Goal: Ask a question: Seek information or help from site administrators or community

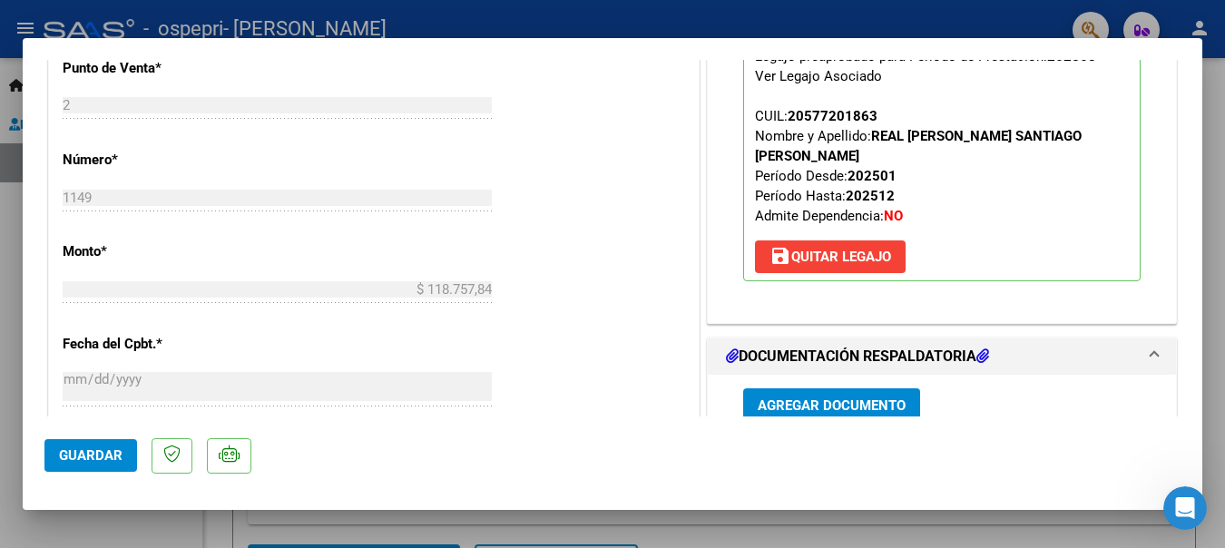
scroll to position [635, 0]
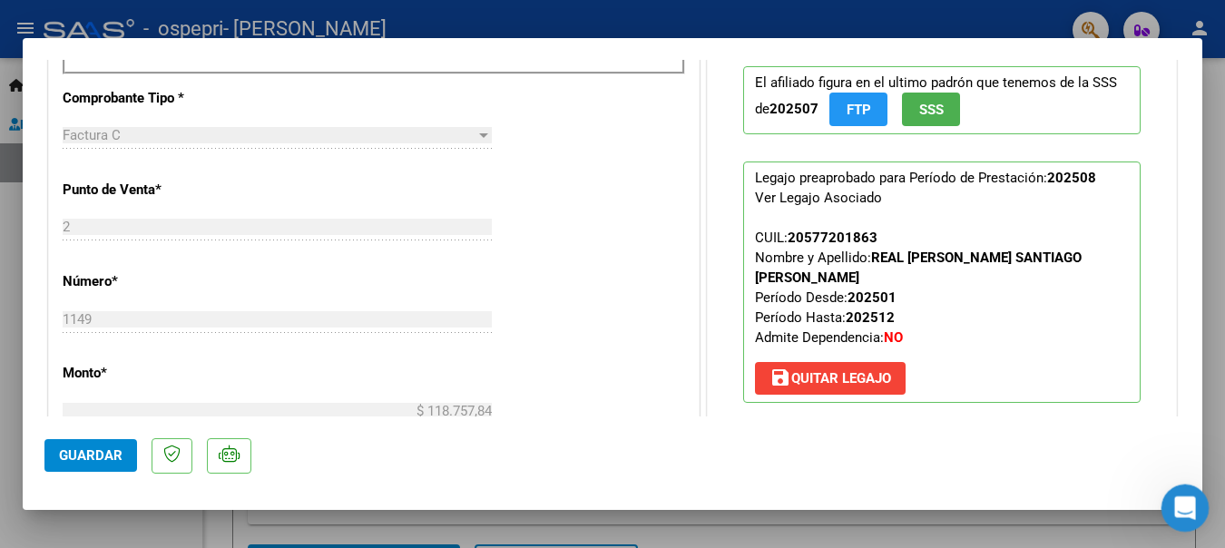
click at [1181, 502] on icon "Abrir Intercom Messenger" at bounding box center [1183, 506] width 30 height 30
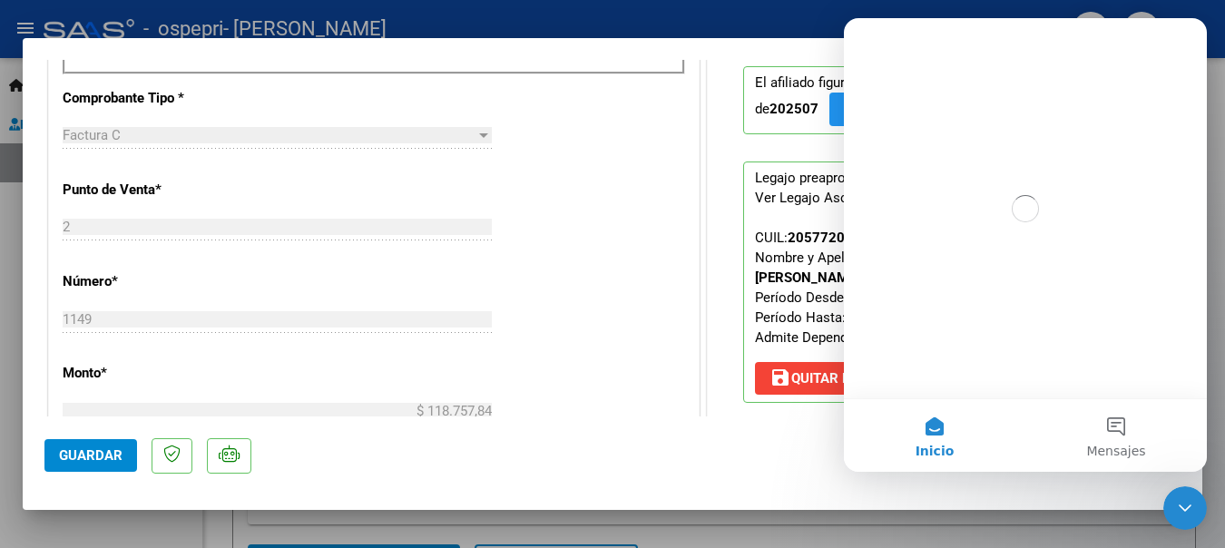
scroll to position [0, 0]
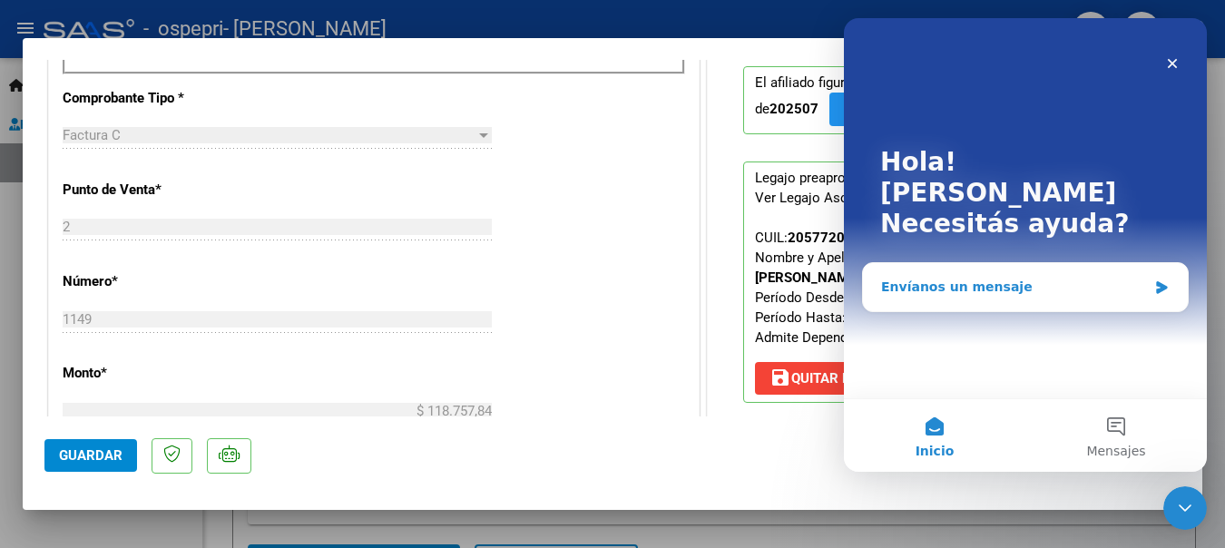
click at [999, 278] on div "Envíanos un mensaje" at bounding box center [1014, 287] width 266 height 19
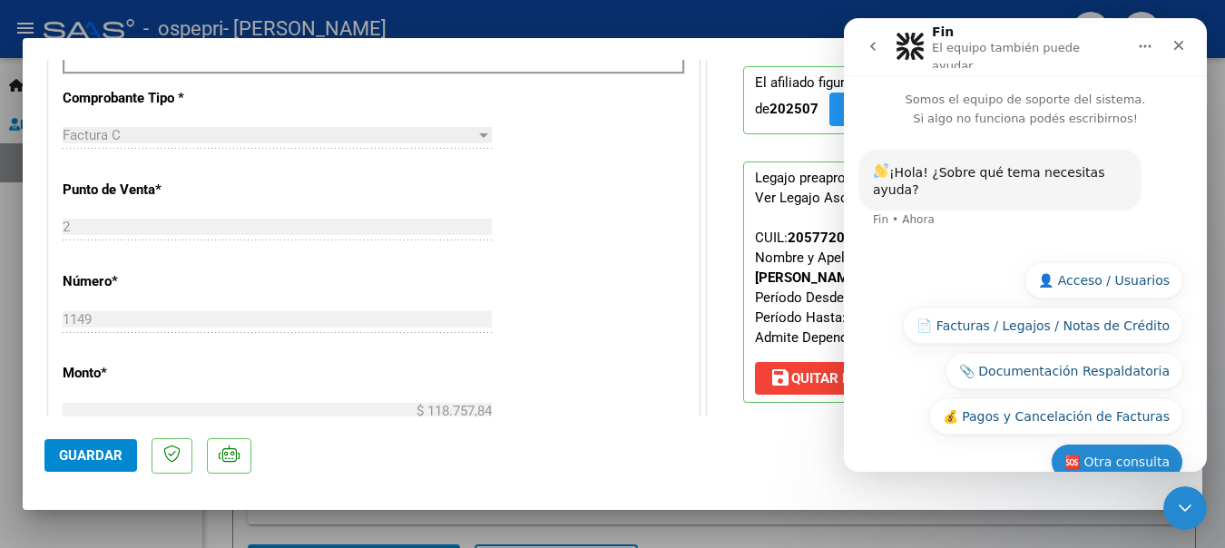
click at [1127, 444] on button "🆘 Otra consulta" at bounding box center [1117, 462] width 133 height 36
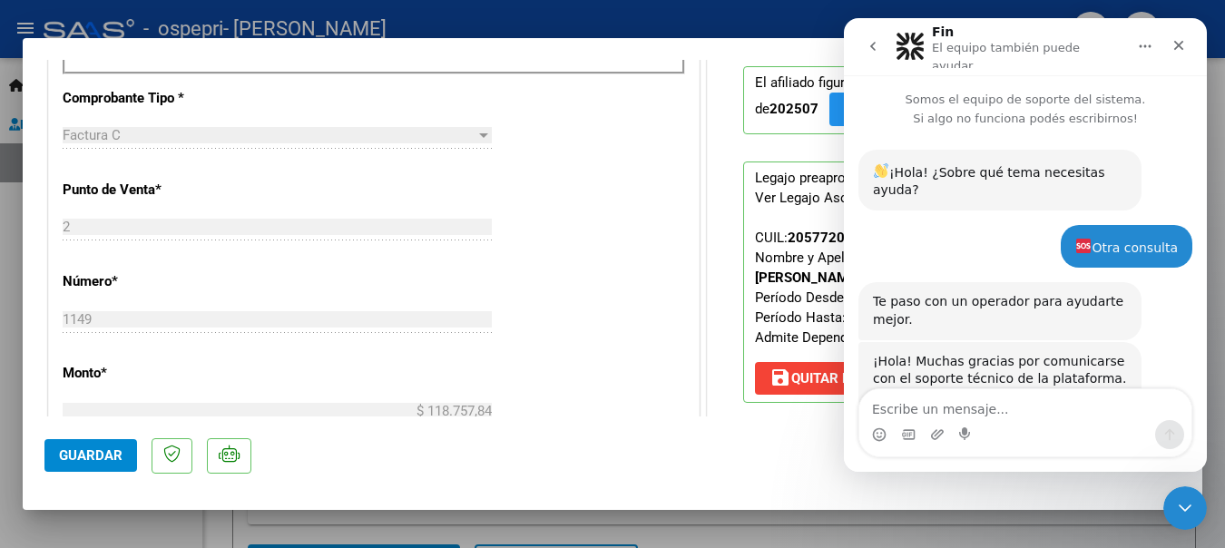
scroll to position [38, 0]
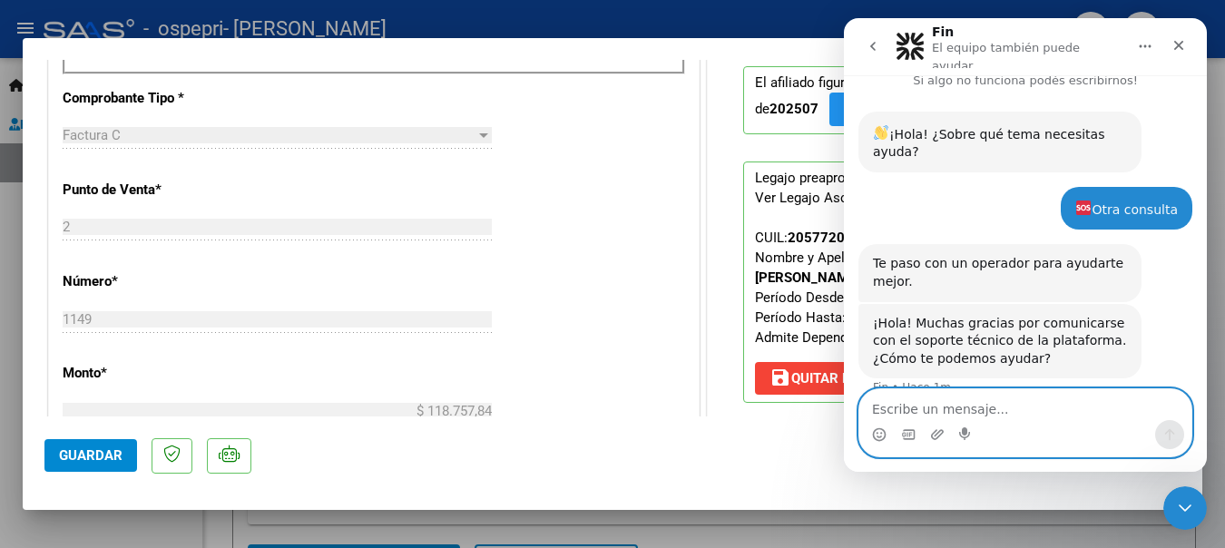
click at [918, 404] on textarea "Escribe un mensaje..." at bounding box center [1026, 404] width 332 height 31
paste textarea "Buenos días, necesito por favor me indiquen la asistencia de que paciente me es…"
type textarea "Buenos días, necesito por favor me indiquen la asistencia de que paciente me es…"
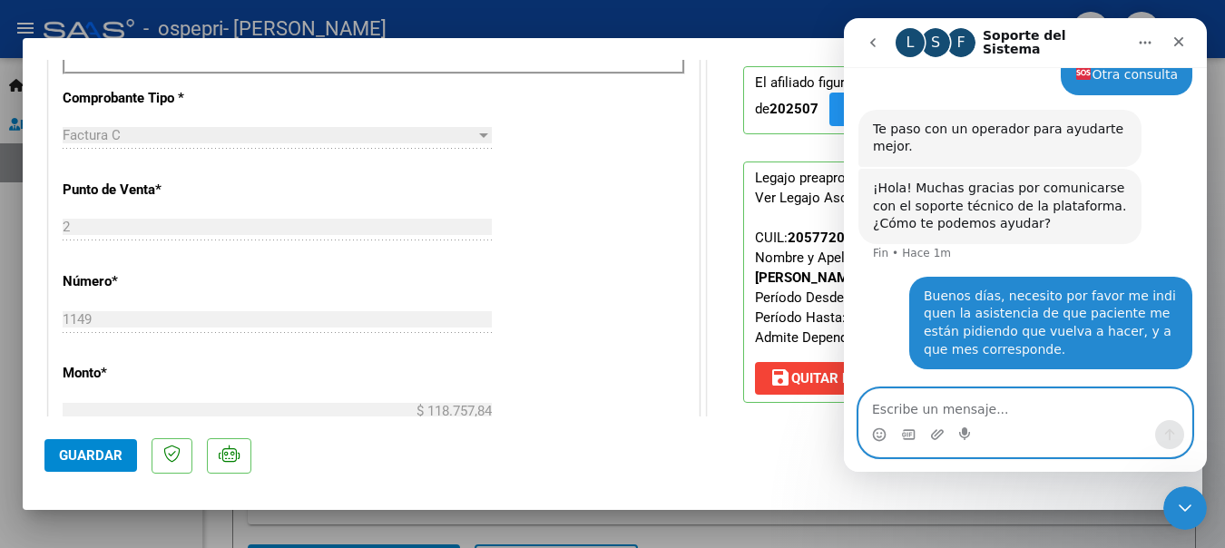
scroll to position [146, 0]
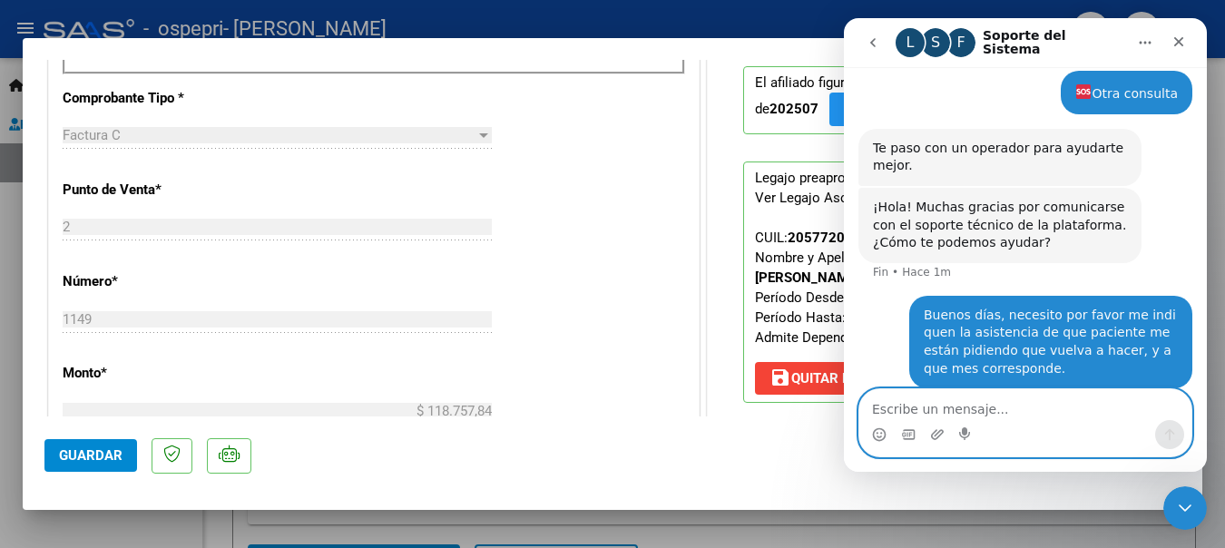
click at [1057, 412] on textarea "Escribe un mensaje..." at bounding box center [1026, 404] width 332 height 31
click at [958, 414] on textarea "Escribe un mensaje..." at bounding box center [1026, 404] width 332 height 31
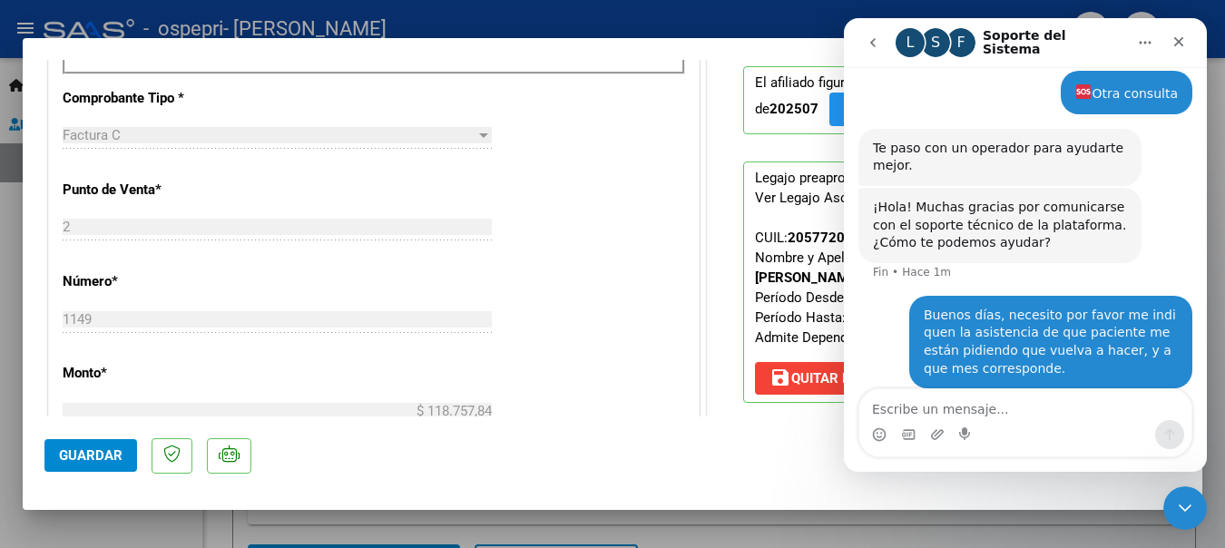
click at [1101, 315] on div "Buenos días, necesito por favor me indiquen la asistencia de que paciente me es…" at bounding box center [1051, 342] width 254 height 71
click at [706, 13] on div at bounding box center [612, 274] width 1225 height 548
type input "$ 0,00"
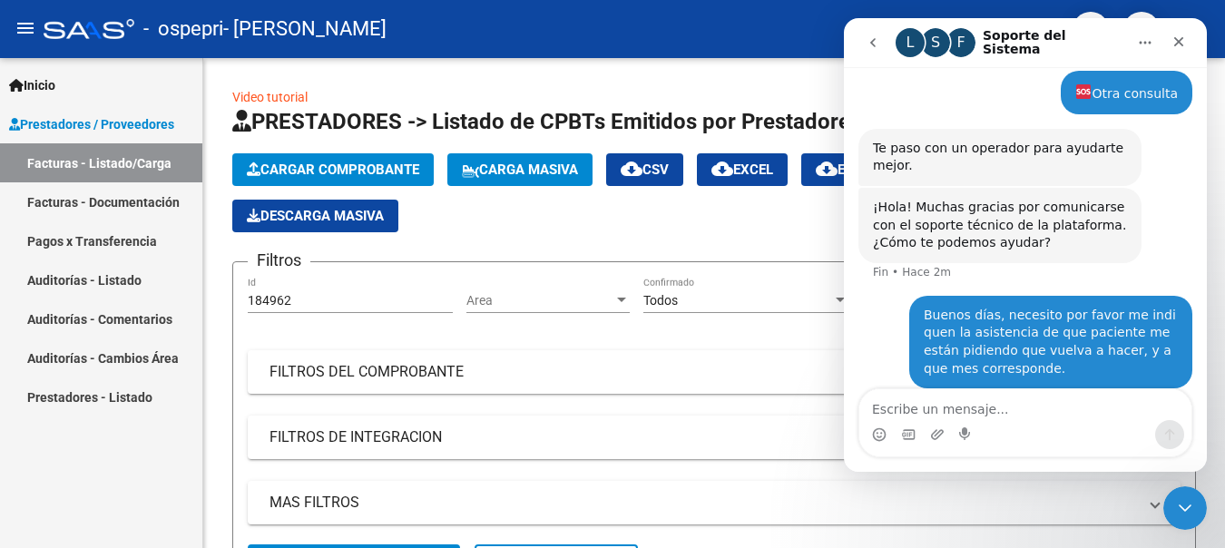
click at [24, 86] on span "Inicio" at bounding box center [32, 85] width 46 height 20
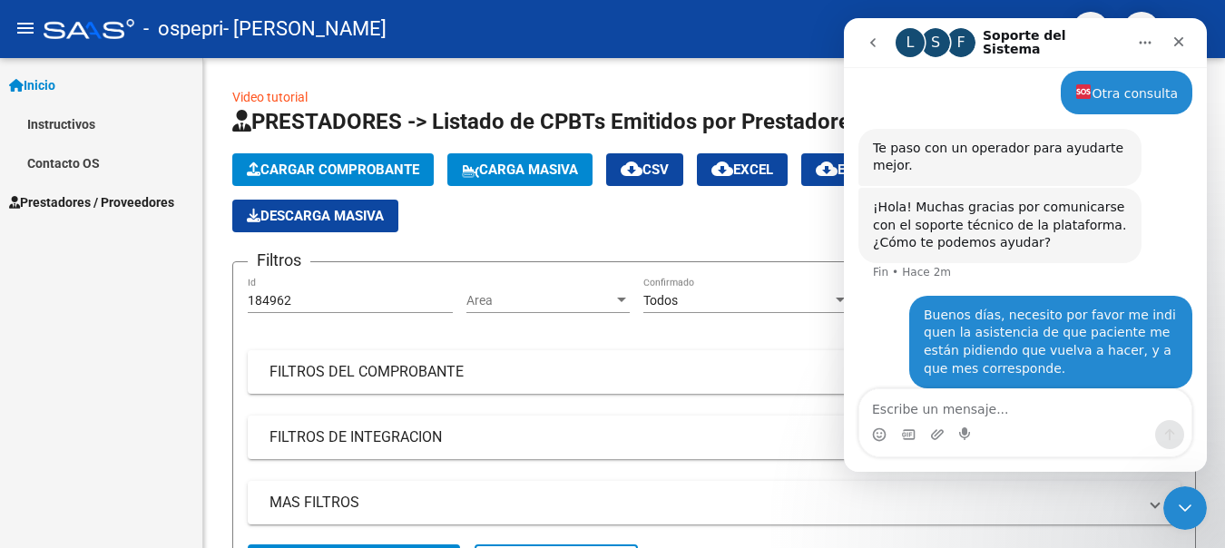
click at [70, 154] on link "Contacto OS" at bounding box center [101, 162] width 202 height 39
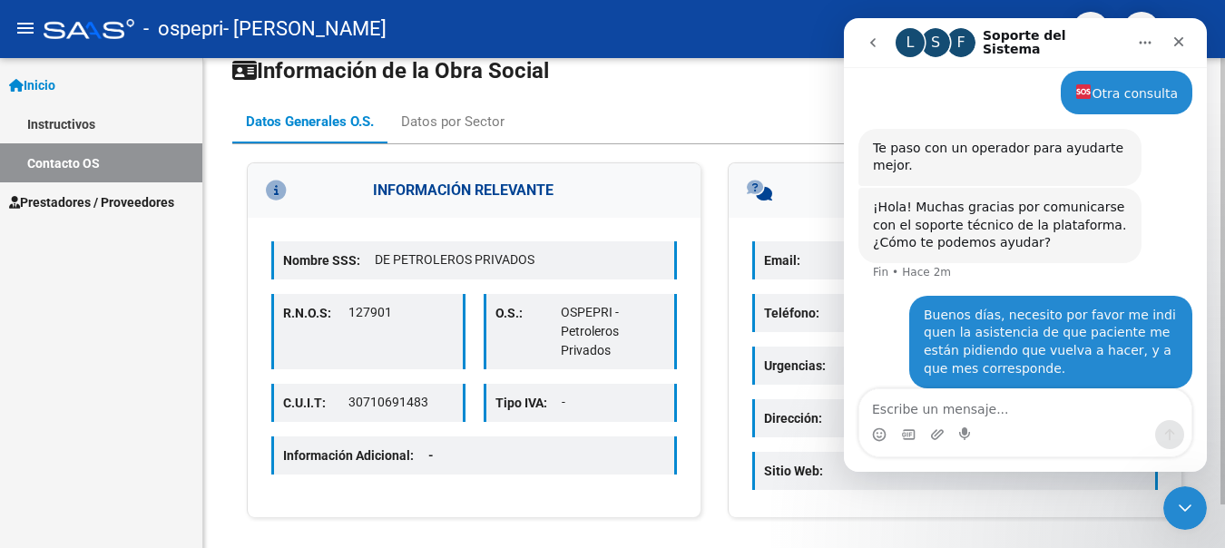
scroll to position [48, 0]
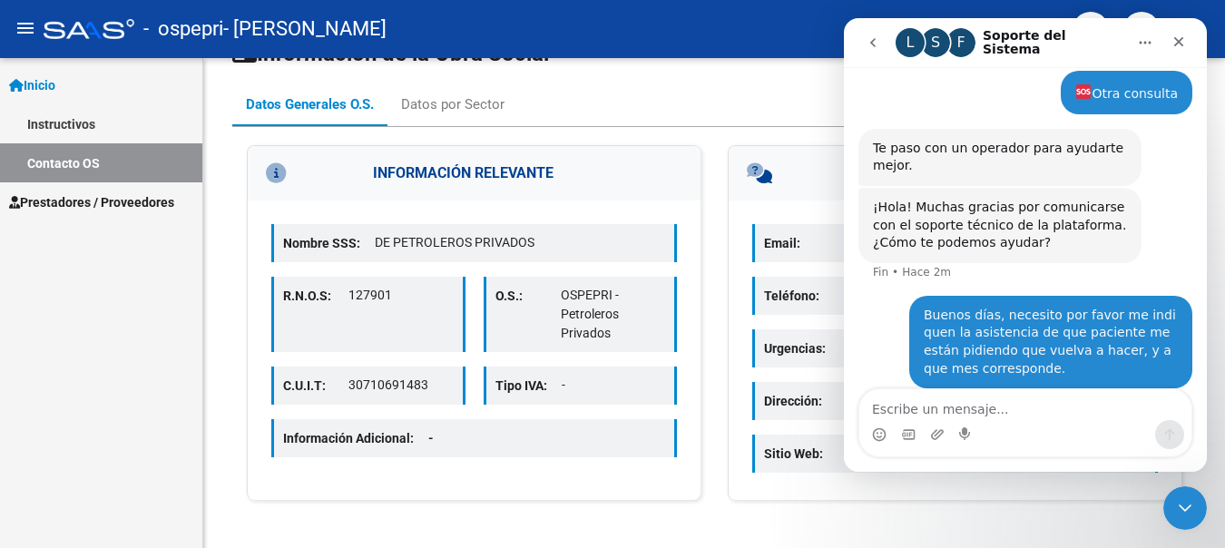
click at [17, 88] on icon at bounding box center [16, 85] width 15 height 13
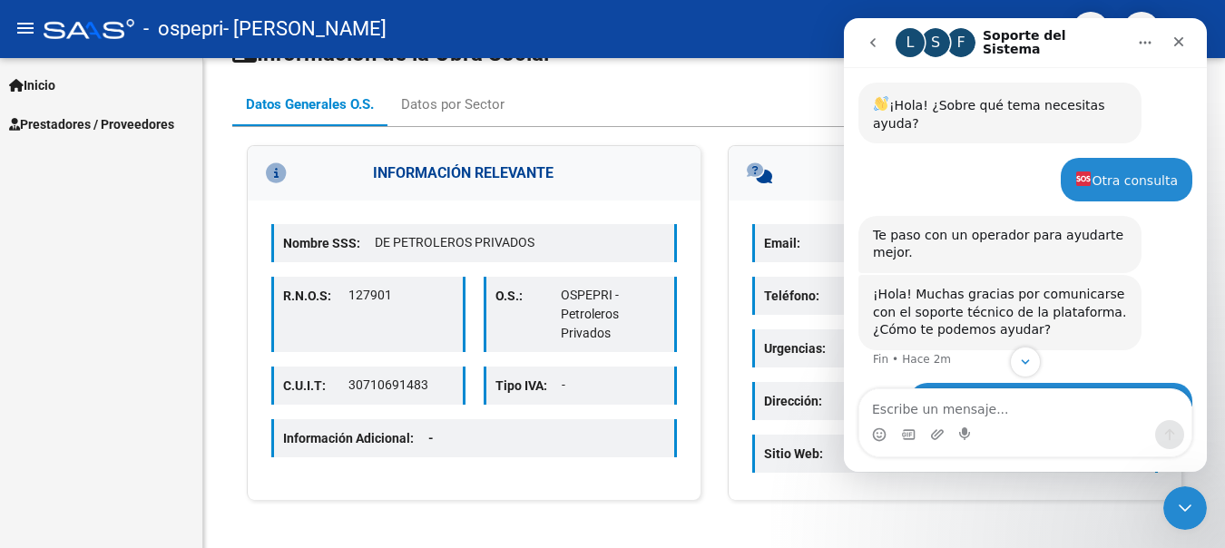
scroll to position [146, 0]
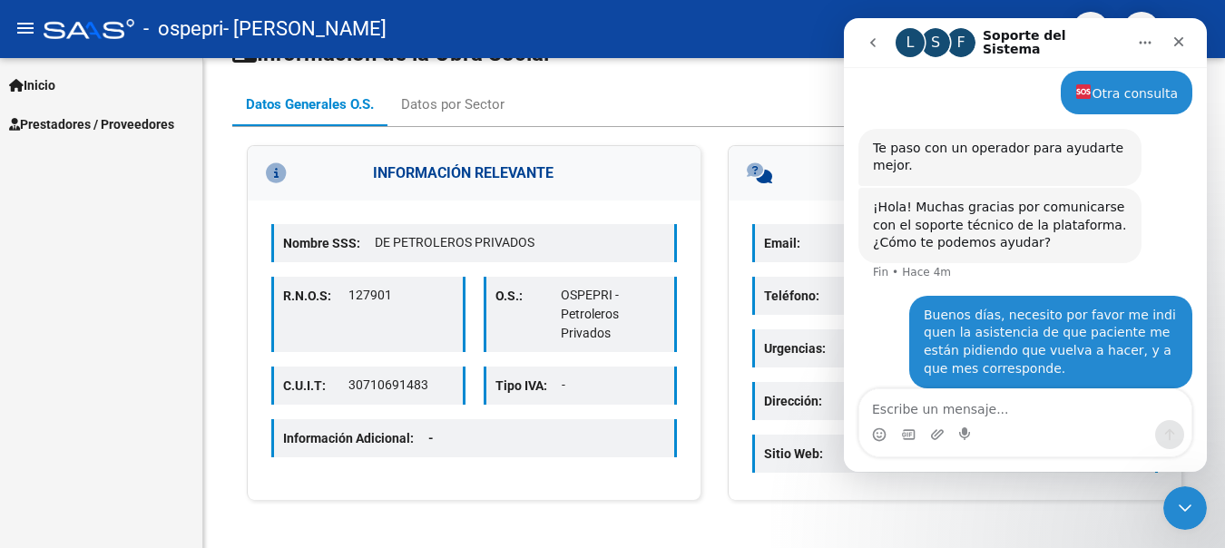
click at [1143, 45] on icon "Inicio" at bounding box center [1145, 42] width 15 height 15
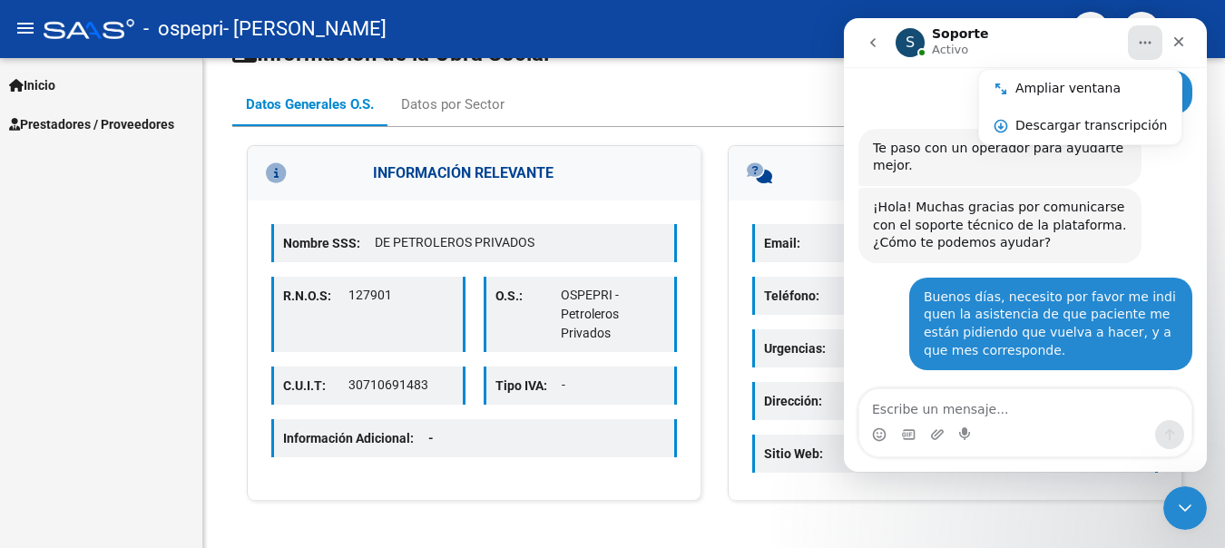
scroll to position [277, 0]
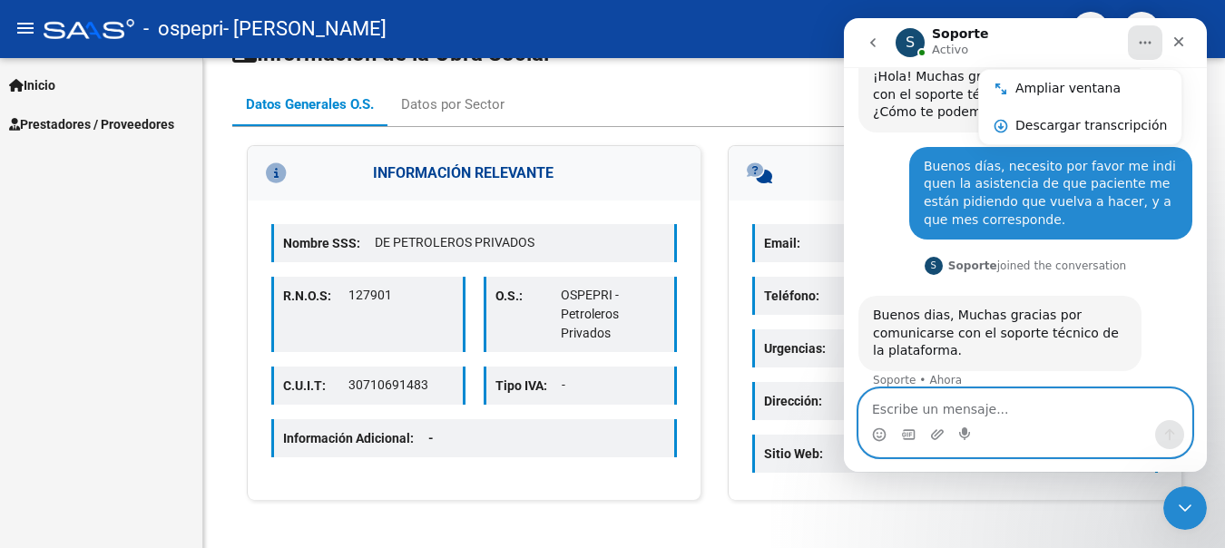
click at [960, 415] on textarea "Escribe un mensaje..." at bounding box center [1026, 404] width 332 height 31
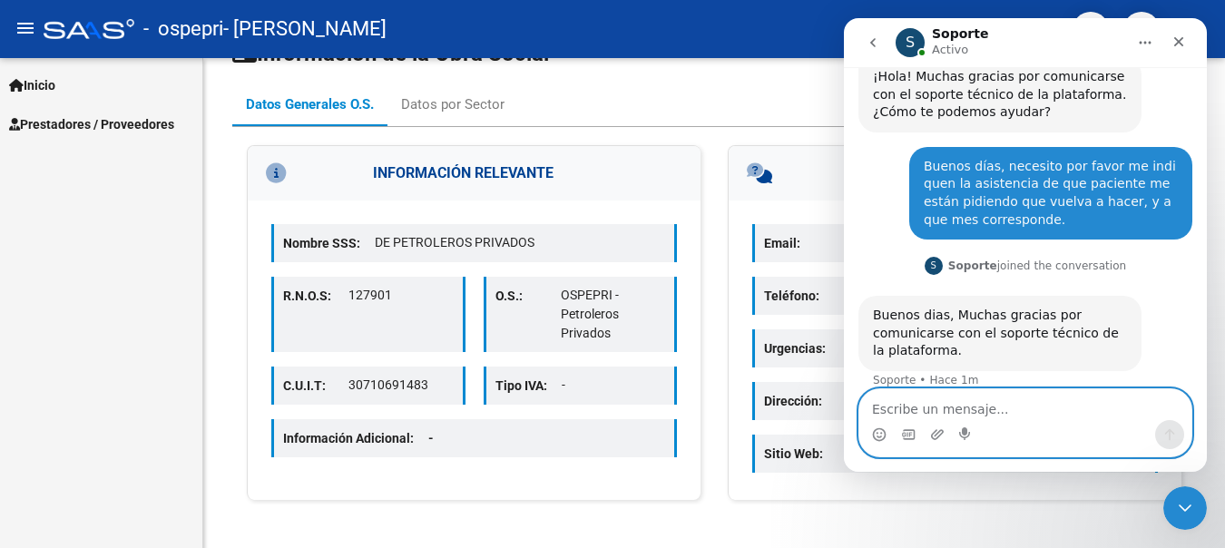
click at [962, 397] on textarea "Escribe un mensaje..." at bounding box center [1026, 404] width 332 height 31
type textarea "hola"
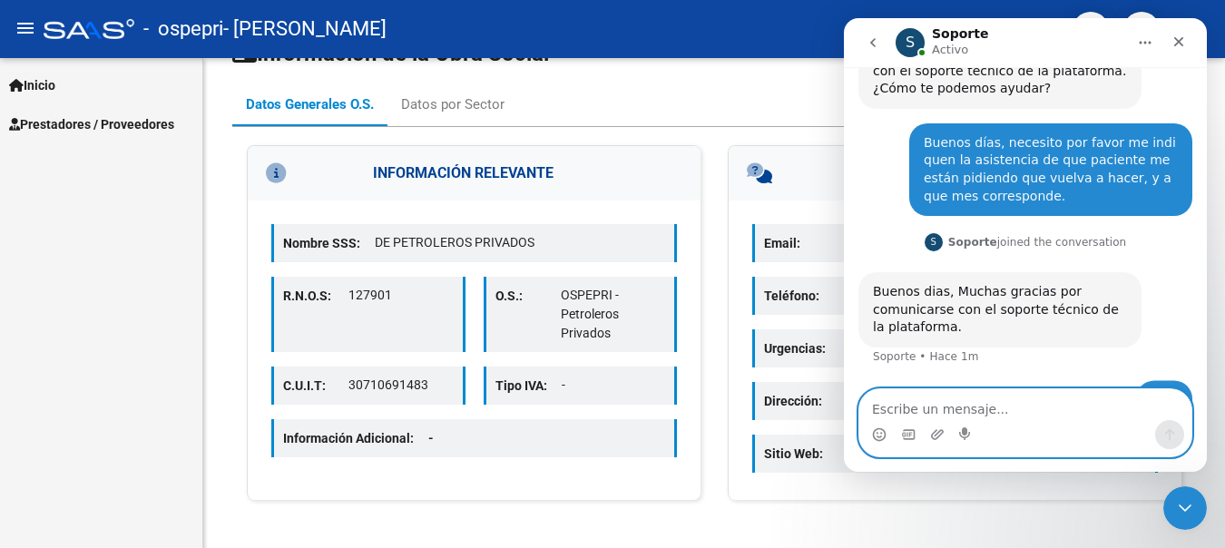
scroll to position [331, 0]
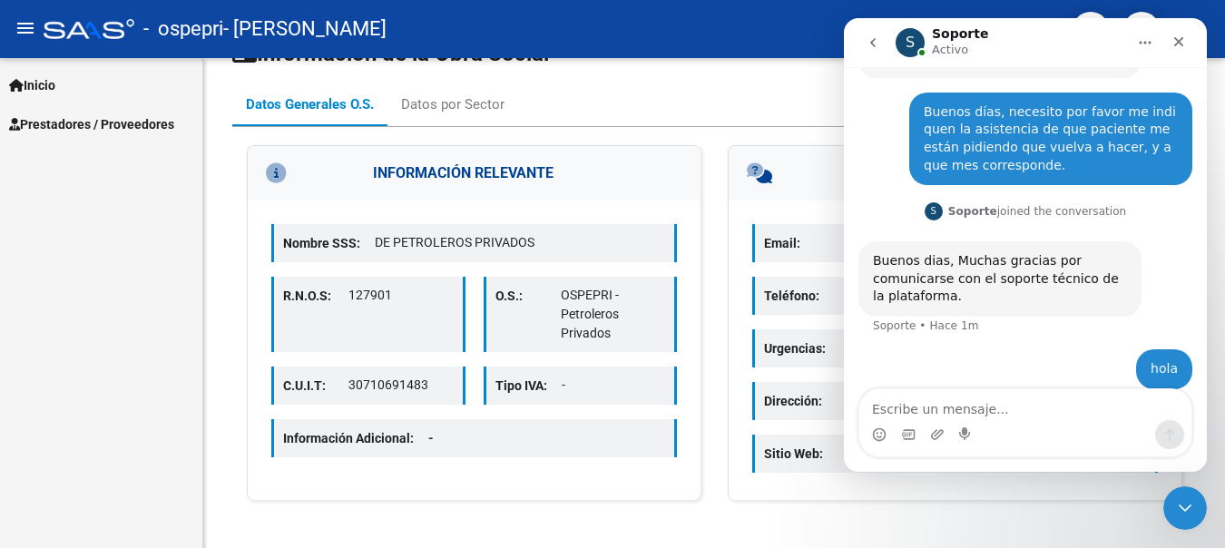
click at [1146, 35] on icon "Inicio" at bounding box center [1145, 42] width 15 height 15
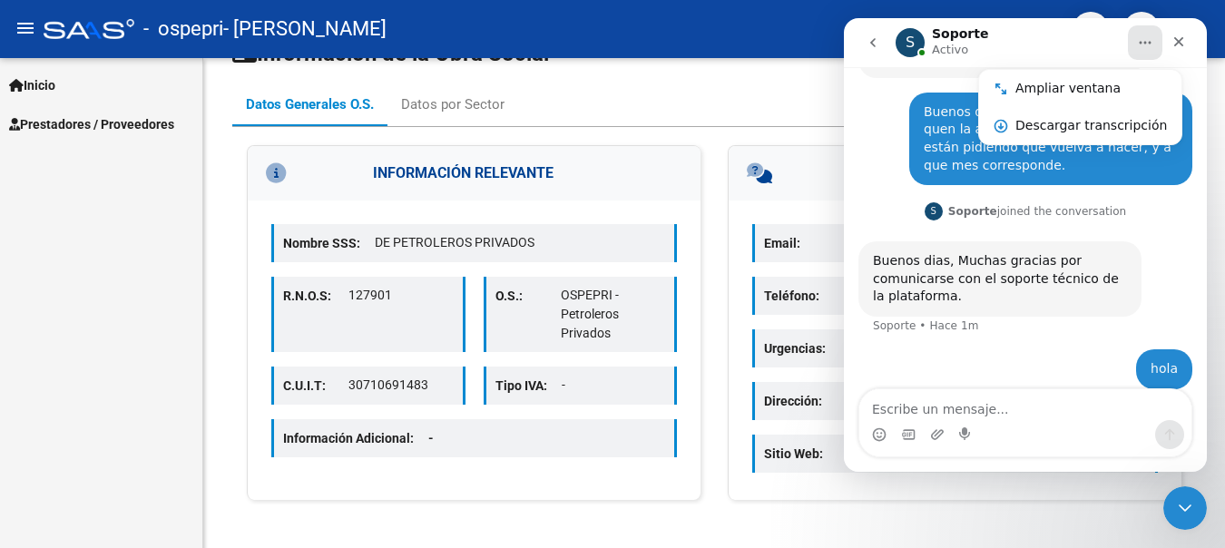
click at [796, 5] on mat-toolbar "menu - ospepri - [PERSON_NAME] person" at bounding box center [612, 29] width 1225 height 58
click at [81, 123] on span "Prestadores / Proveedores" at bounding box center [91, 124] width 165 height 20
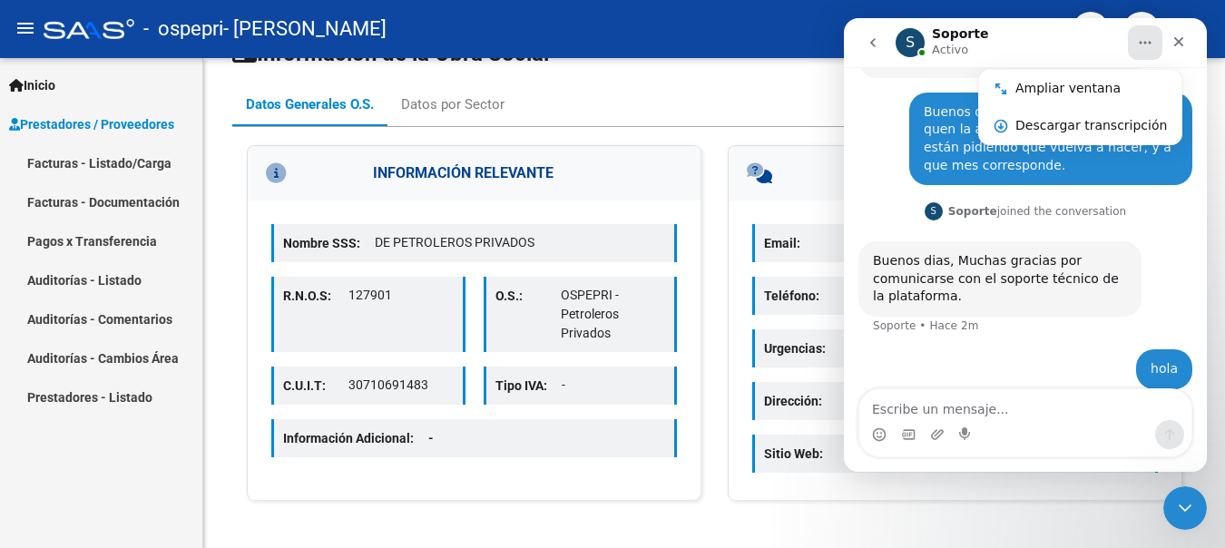
click at [924, 125] on div "Buenos días, necesito por favor me indiquen la asistencia de que paciente me es…" at bounding box center [1051, 138] width 254 height 71
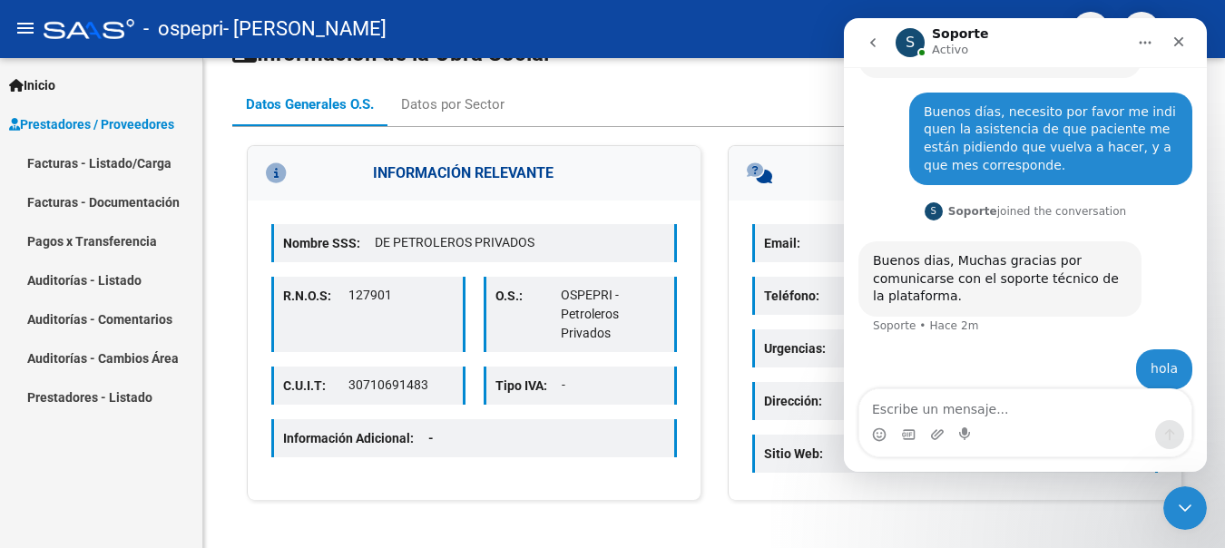
click at [946, 147] on div "Buenos días, necesito por favor me indiquen la asistencia de que paciente me es…" at bounding box center [1051, 138] width 254 height 71
click at [931, 123] on div "Buenos días, necesito por favor me indiquen la asistencia de que paciente me es…" at bounding box center [1051, 138] width 254 height 71
click at [1019, 115] on div "Buenos días, necesito por favor me indiquen la asistencia de que paciente me es…" at bounding box center [1051, 138] width 254 height 71
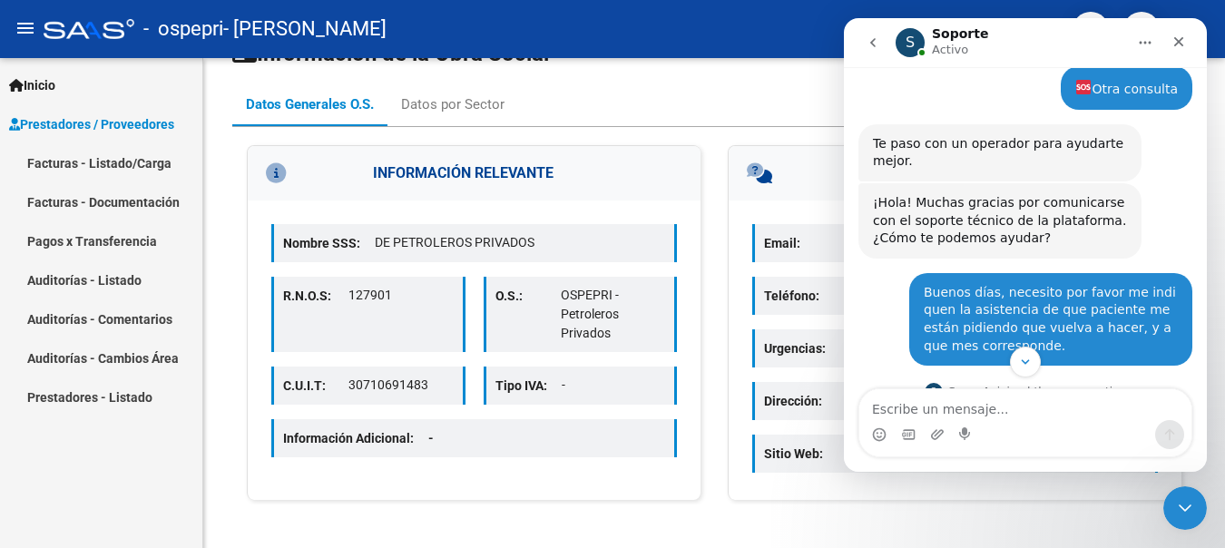
scroll to position [150, 0]
click at [1006, 285] on div "Buenos días, necesito por favor me indiquen la asistencia de que paciente me es…" at bounding box center [1051, 320] width 254 height 71
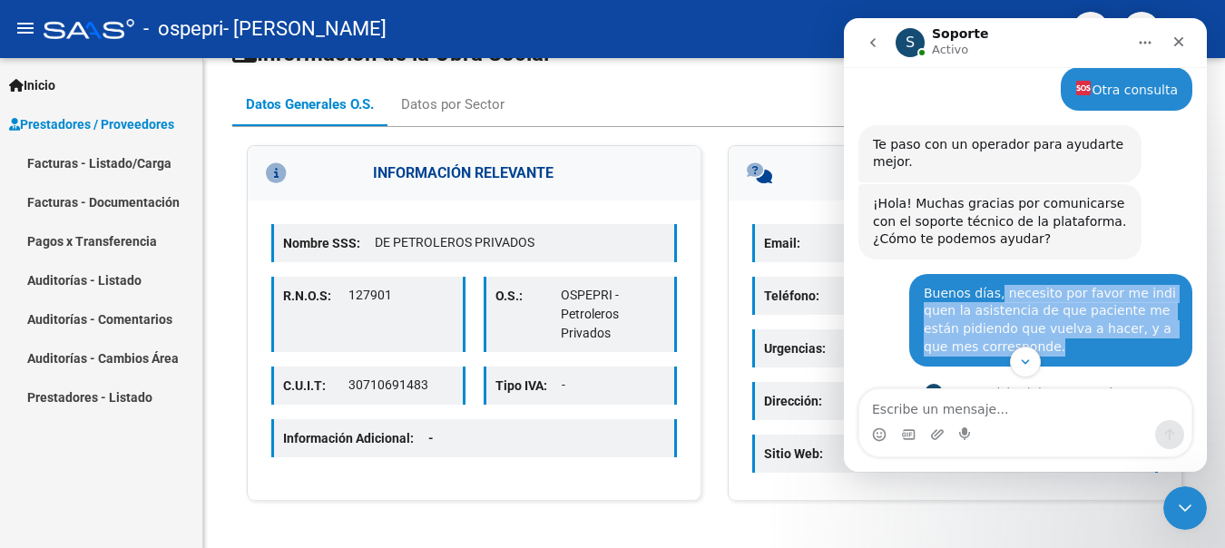
drag, startPoint x: 990, startPoint y: 275, endPoint x: 1095, endPoint y: 334, distance: 119.9
click at [1095, 334] on div "Buenos días, necesito por favor me indiquen la asistencia de que paciente me es…" at bounding box center [1051, 320] width 254 height 71
click at [1078, 299] on div "Buenos días, necesito por favor me indiquen la asistencia de que paciente me es…" at bounding box center [1051, 320] width 254 height 71
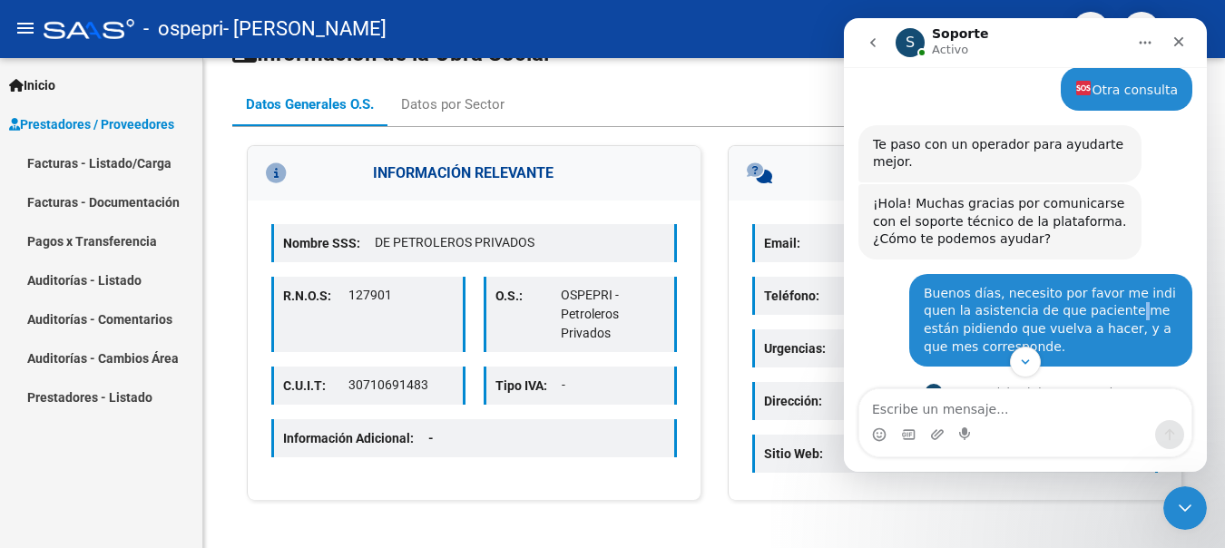
click at [1078, 299] on div "Buenos días, necesito por favor me indiquen la asistencia de que paciente me es…" at bounding box center [1051, 320] width 254 height 71
